Goal: Information Seeking & Learning: Learn about a topic

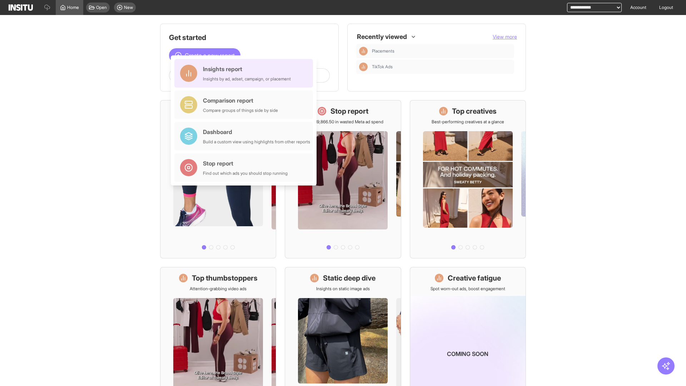
click at [245, 73] on div "Insights report Insights by ad, adset, campaign, or placement" at bounding box center [247, 73] width 88 height 17
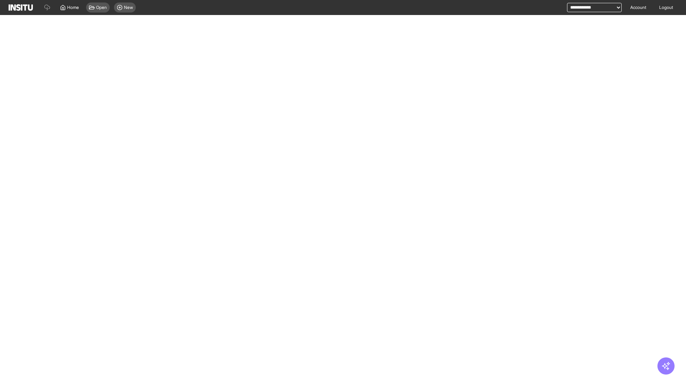
select select "**"
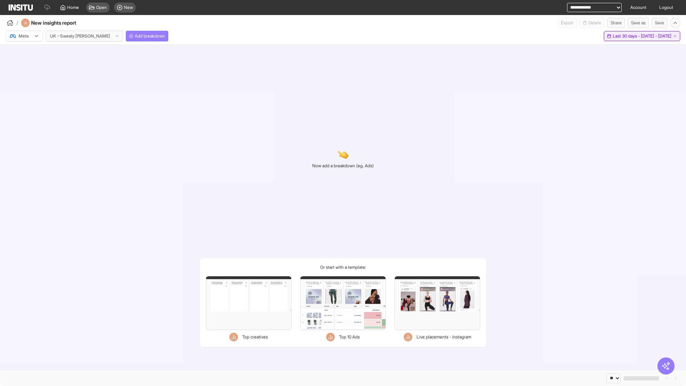
click at [628, 36] on span "Last 30 days - [DATE] - [DATE]" at bounding box center [641, 36] width 59 height 6
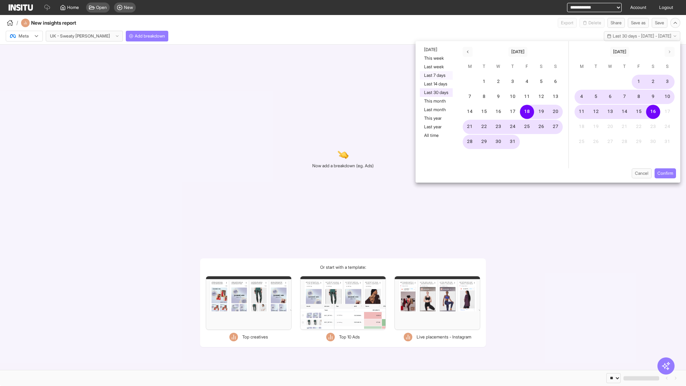
click at [435, 75] on button "Last 7 days" at bounding box center [436, 75] width 33 height 9
